Goal: Information Seeking & Learning: Learn about a topic

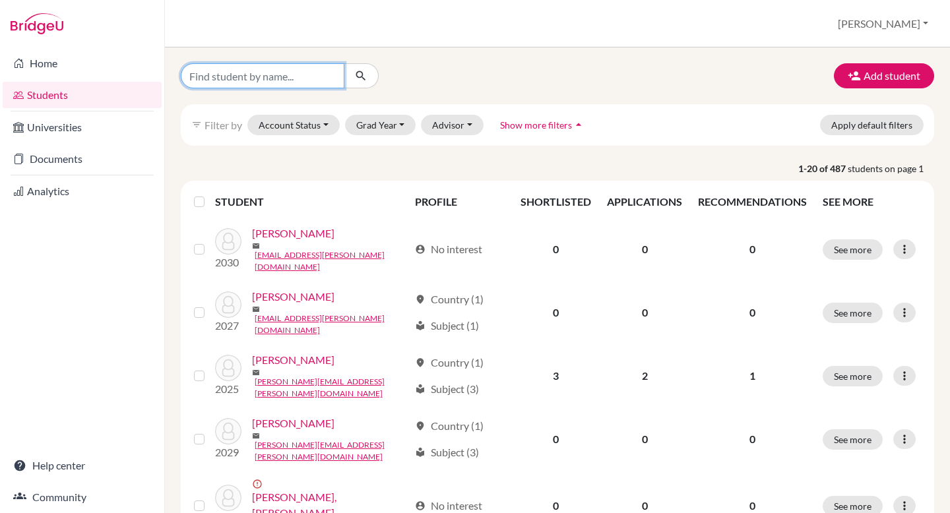
click at [265, 82] on input "Find student by name..." at bounding box center [263, 75] width 164 height 25
type input "[PERSON_NAME]"
click button "submit" at bounding box center [361, 75] width 35 height 25
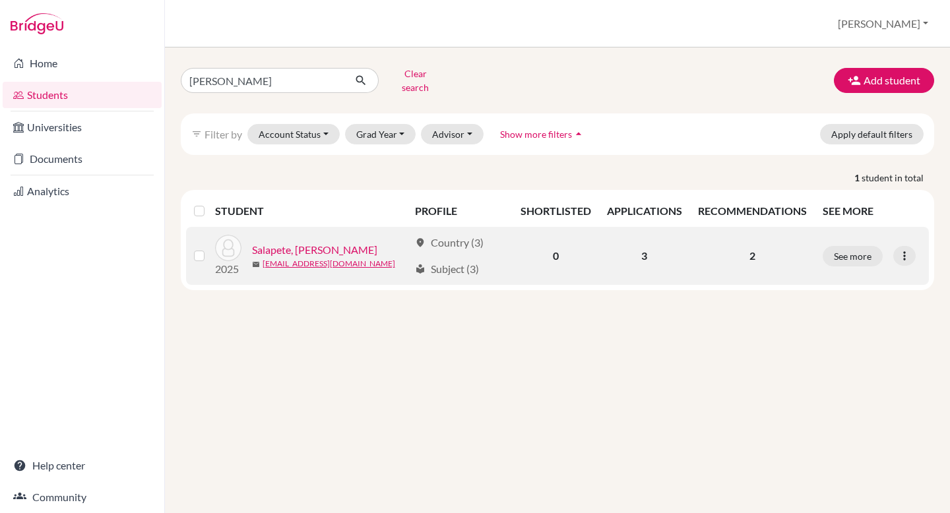
click at [292, 242] on link "Salapete, [PERSON_NAME]" at bounding box center [314, 250] width 125 height 16
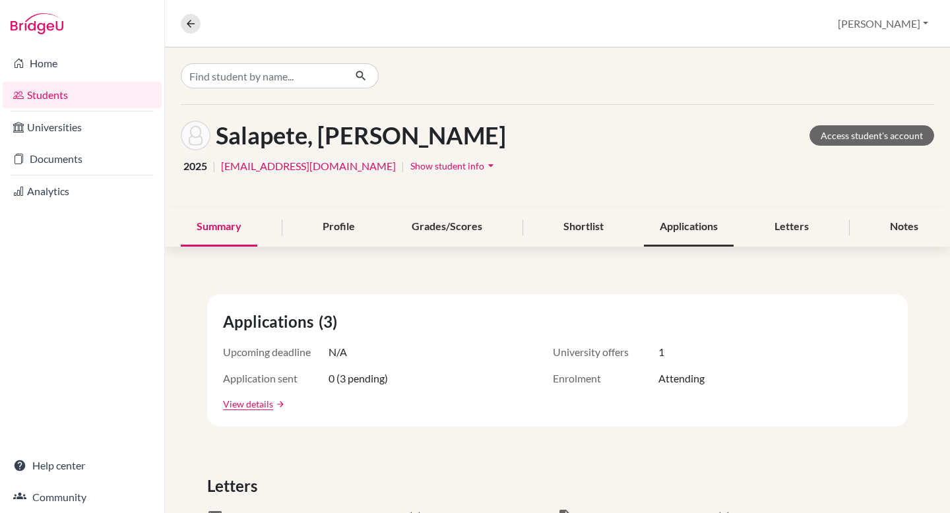
click at [674, 234] on div "Applications" at bounding box center [689, 227] width 90 height 39
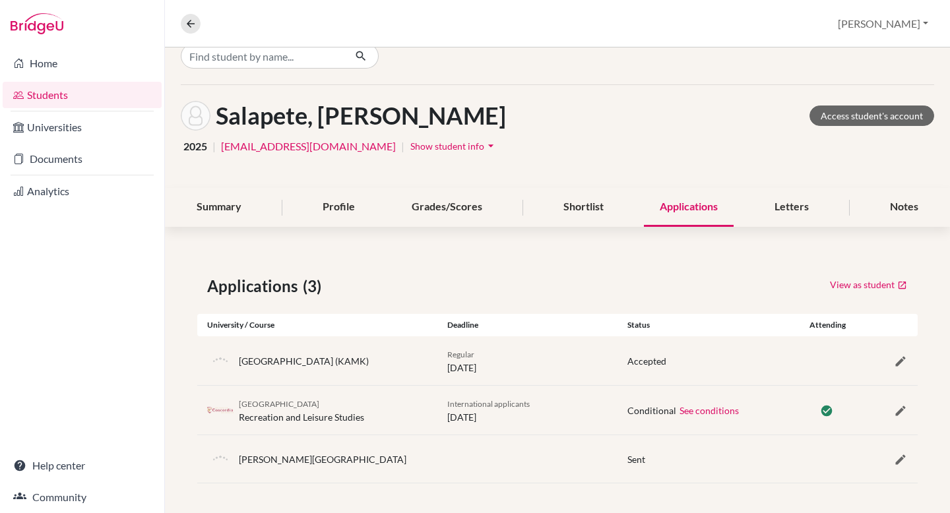
scroll to position [22, 0]
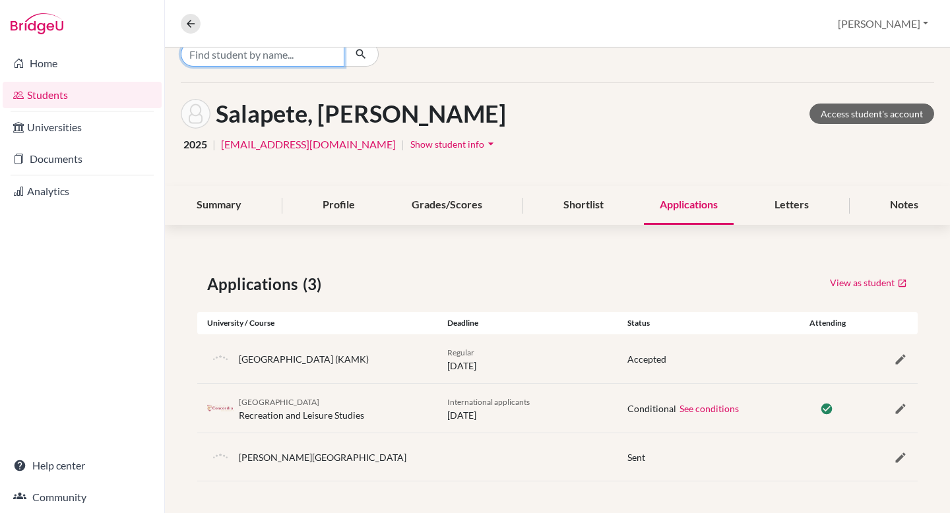
click at [298, 58] on input "Find student by name..." at bounding box center [263, 54] width 164 height 25
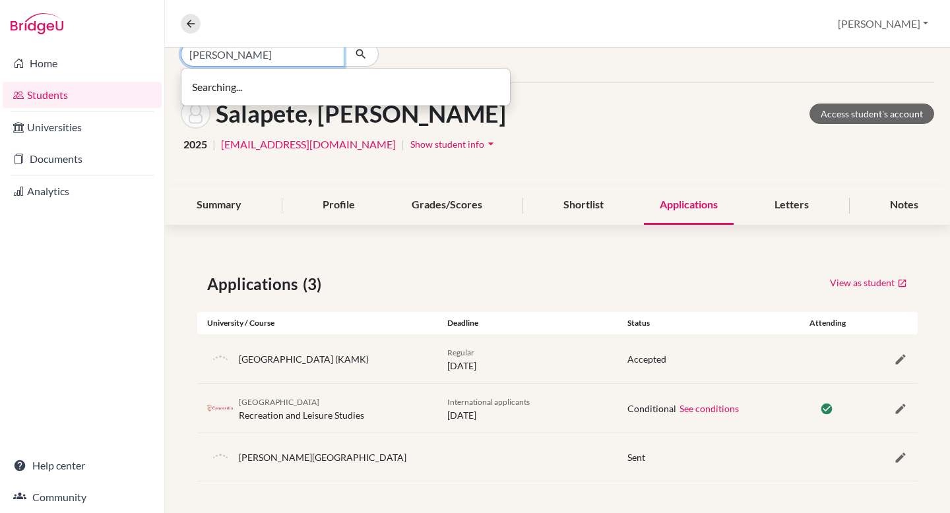
type input "[PERSON_NAME]"
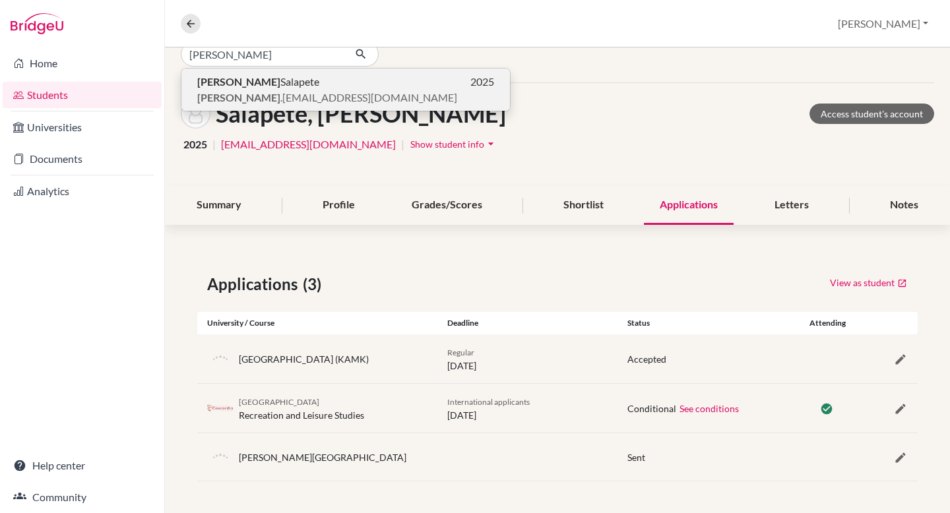
click at [283, 91] on span "[PERSON_NAME] .[EMAIL_ADDRESS][DOMAIN_NAME]" at bounding box center [327, 98] width 260 height 16
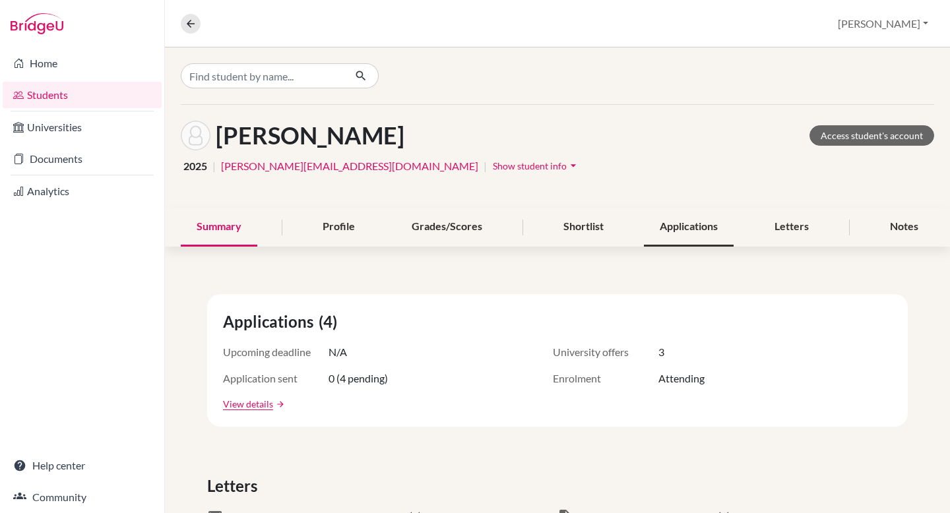
click at [694, 218] on div "Applications" at bounding box center [689, 227] width 90 height 39
